Goal: Understand process/instructions: Learn how to perform a task or action

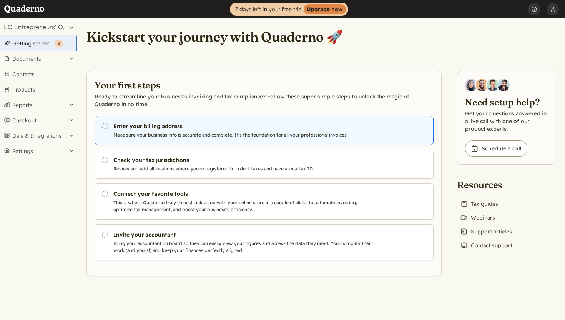
click at [201, 128] on h3 "Enter your billing address" at bounding box center [244, 126] width 262 height 8
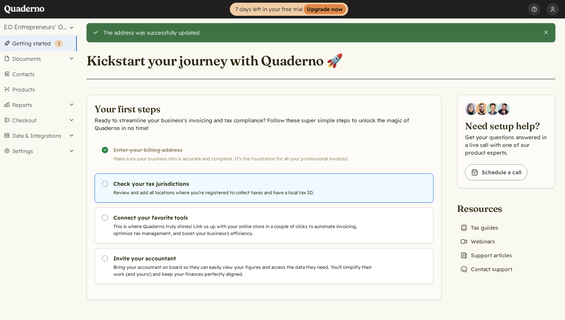
click at [282, 189] on p "Review and add all locations where you're registered to collect taxes and have …" at bounding box center [244, 192] width 262 height 7
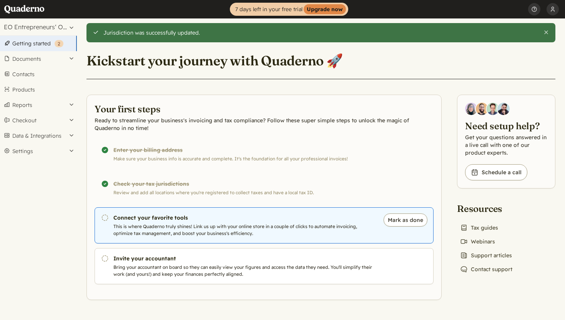
click at [319, 233] on p "This is where Quaderno truly shines! Link us up with your online store in a cou…" at bounding box center [244, 230] width 262 height 14
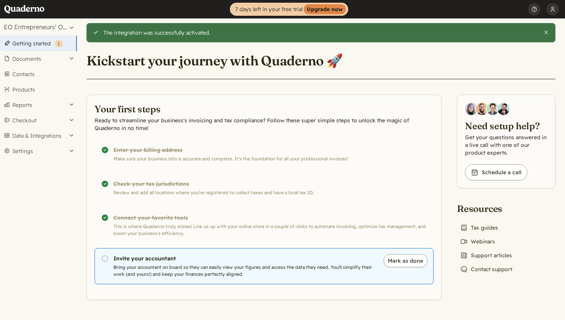
click at [305, 275] on p "Bring your accountant on board so they can easily view your figures and access …" at bounding box center [244, 271] width 262 height 14
